Goal: Transaction & Acquisition: Purchase product/service

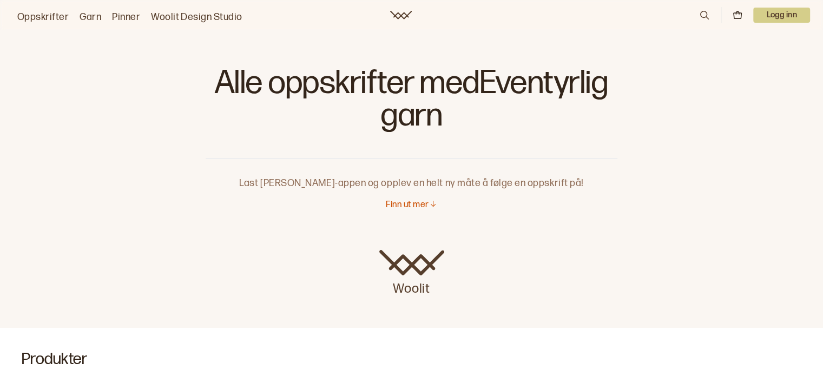
click at [409, 207] on p "Finn ut mer" at bounding box center [407, 205] width 43 height 11
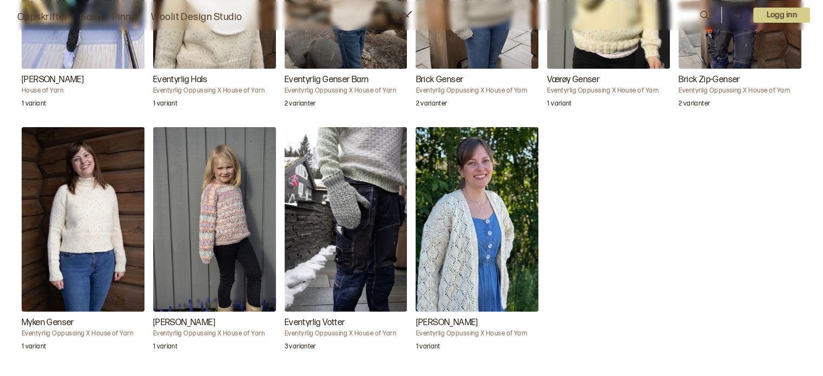
scroll to position [1248, 0]
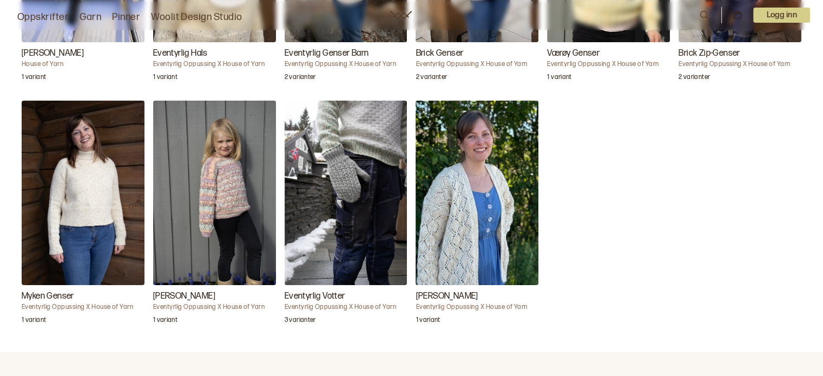
click at [214, 212] on img "Frei Genser" at bounding box center [214, 193] width 123 height 184
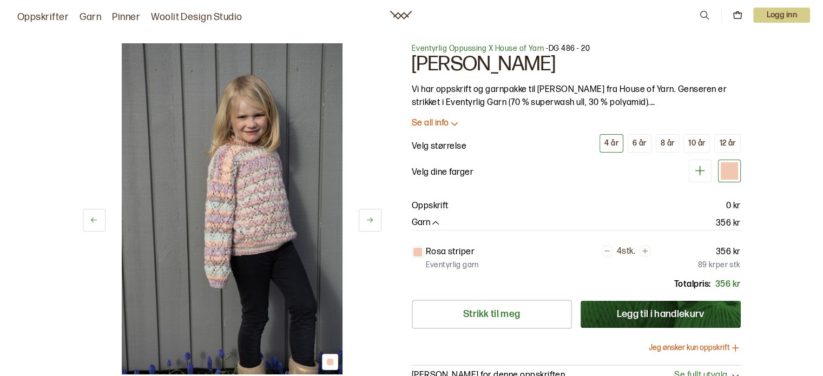
click at [710, 136] on div "4 år 6 år 8 år 10 år 12 år" at bounding box center [669, 143] width 141 height 18
click at [723, 140] on div "12 år" at bounding box center [727, 143] width 16 height 10
click at [610, 146] on div "4 år" at bounding box center [611, 143] width 14 height 10
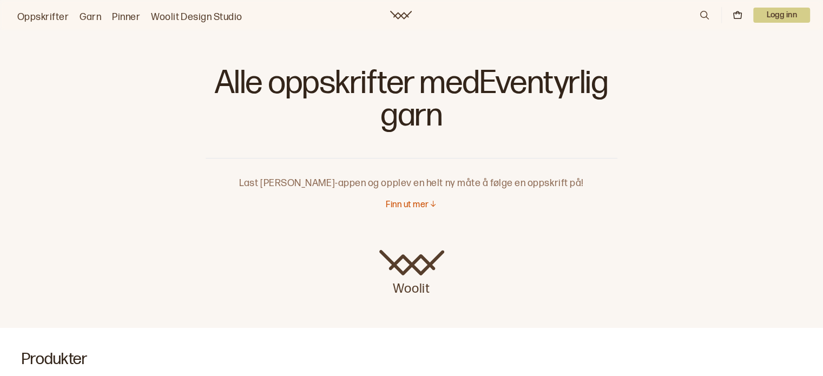
click at [395, 207] on p "Finn ut mer" at bounding box center [407, 205] width 43 height 11
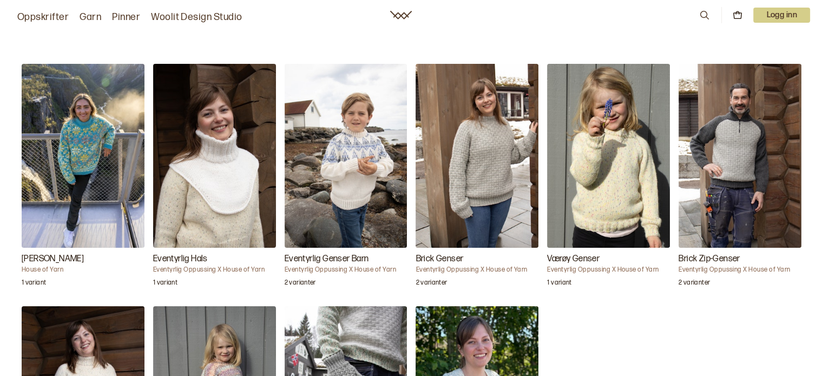
scroll to position [1038, 0]
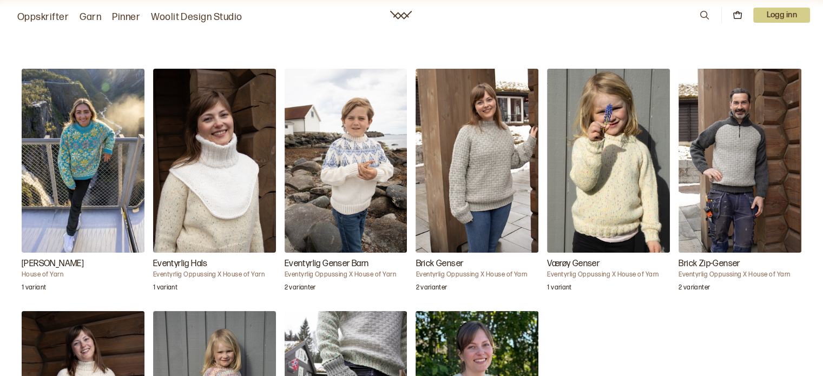
click at [578, 198] on img "Værøy Genser" at bounding box center [608, 161] width 123 height 184
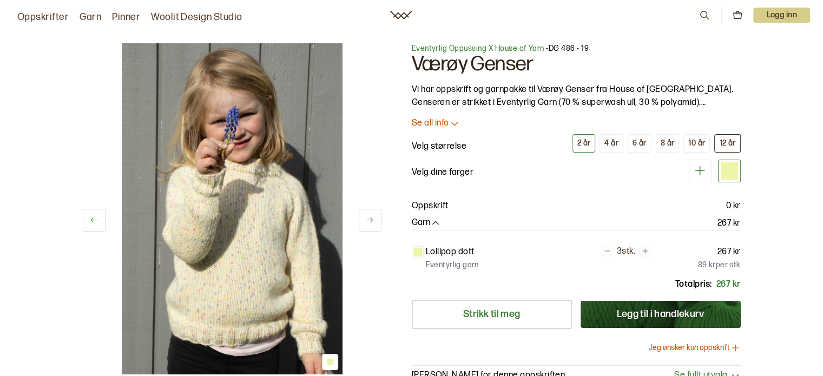
click at [720, 143] on div "12 år" at bounding box center [727, 143] width 16 height 10
click at [605, 253] on icon at bounding box center [607, 251] width 8 height 8
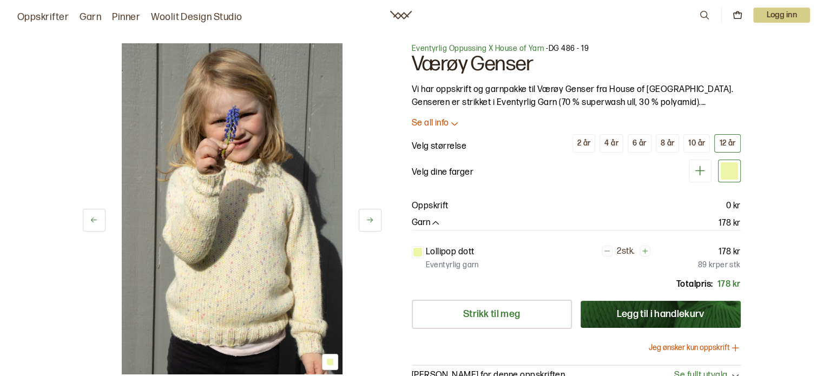
click at [605, 253] on icon at bounding box center [607, 251] width 8 height 8
click at [376, 225] on button at bounding box center [370, 220] width 23 height 23
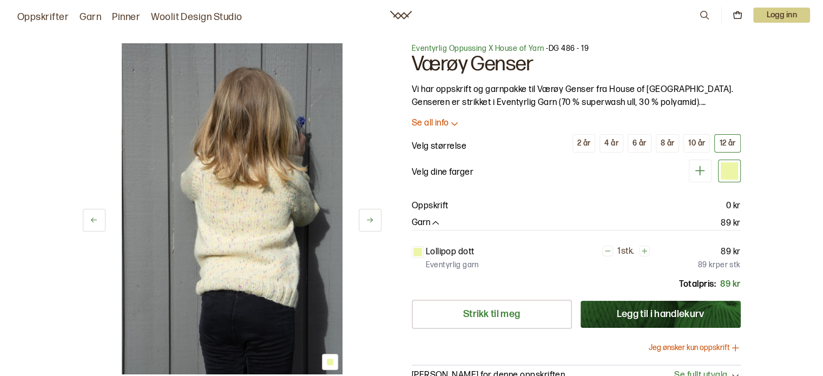
click at [376, 225] on button at bounding box center [370, 220] width 23 height 23
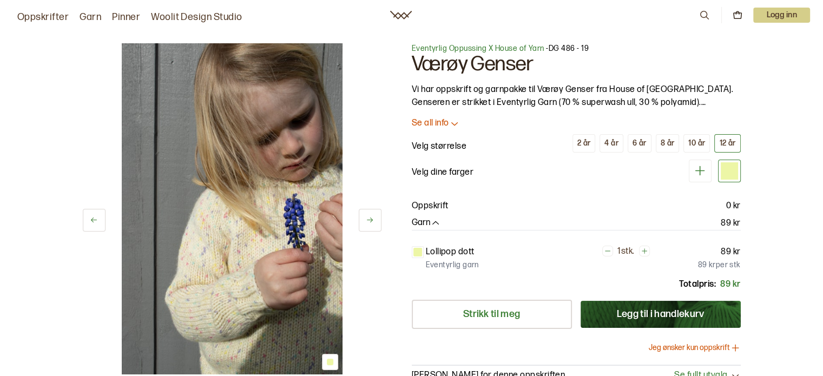
click at [376, 225] on button at bounding box center [370, 220] width 23 height 23
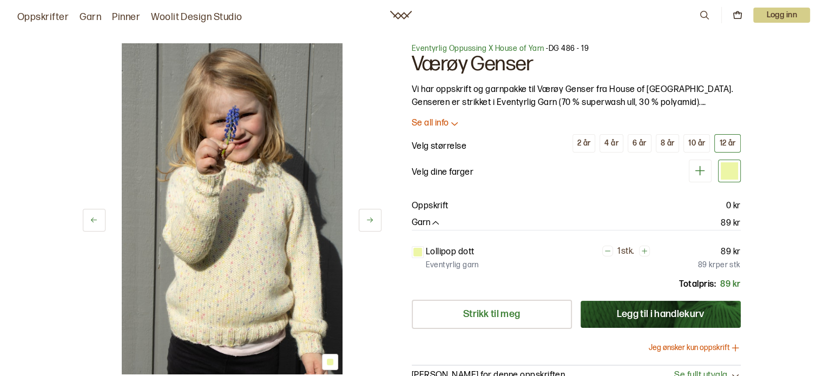
click at [469, 258] on div "Lollipop dott 1 stk. 89 kr Eventyrlig garn 89 kr per stk" at bounding box center [576, 259] width 329 height 26
click at [460, 268] on p "Eventyrlig garn" at bounding box center [452, 265] width 53 height 11
click at [440, 250] on p "Lollipop dott" at bounding box center [450, 252] width 49 height 13
click at [448, 168] on p "Velg dine farger" at bounding box center [443, 172] width 62 height 13
click at [732, 176] on div at bounding box center [728, 170] width 17 height 17
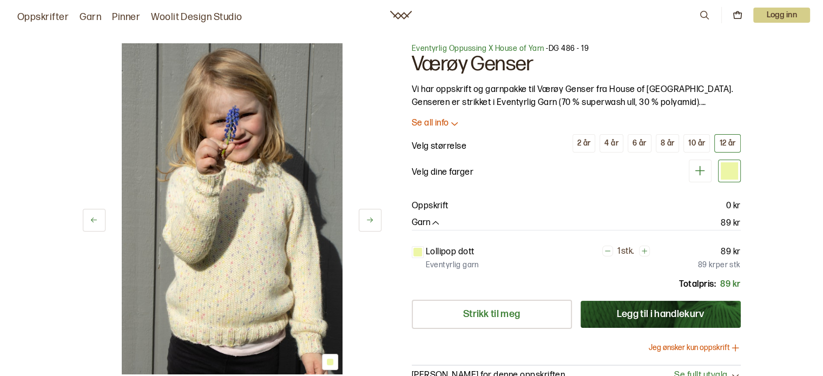
click at [731, 170] on div at bounding box center [728, 170] width 17 height 17
